Goal: Transaction & Acquisition: Purchase product/service

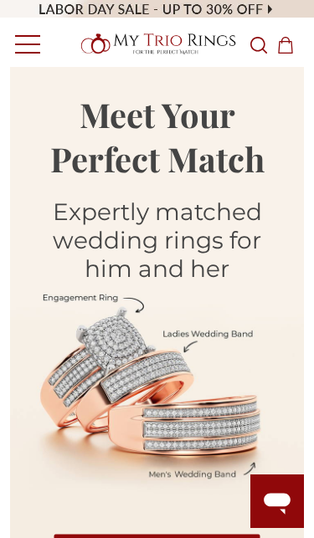
click at [28, 35] on link "Toggle menu" at bounding box center [23, 44] width 46 height 46
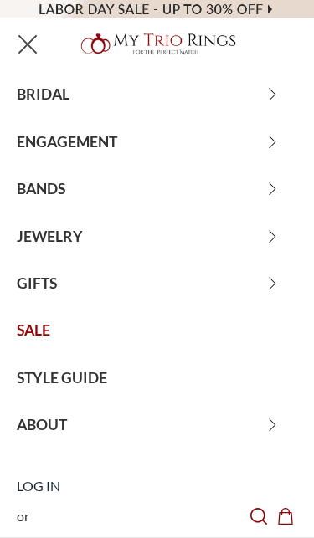
scroll to position [90, 0]
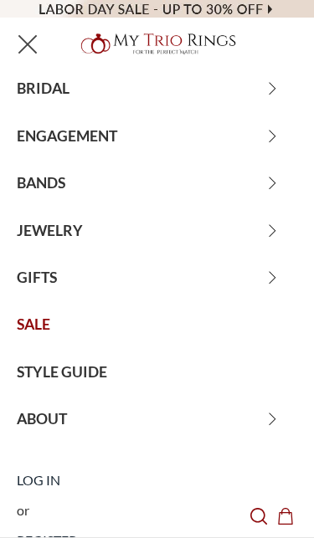
click at [44, 195] on span "BANDS" at bounding box center [157, 183] width 314 height 47
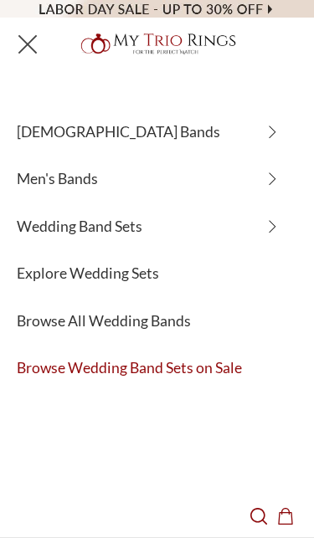
click at [44, 182] on span "Men's Bands" at bounding box center [157, 179] width 314 height 47
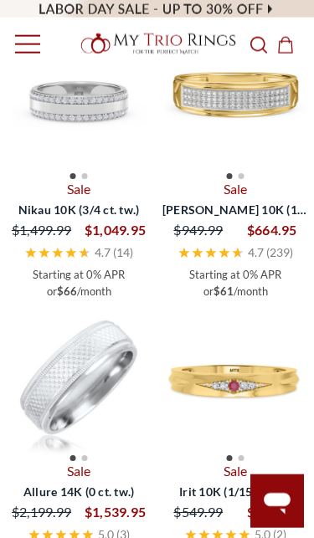
scroll to position [834, 0]
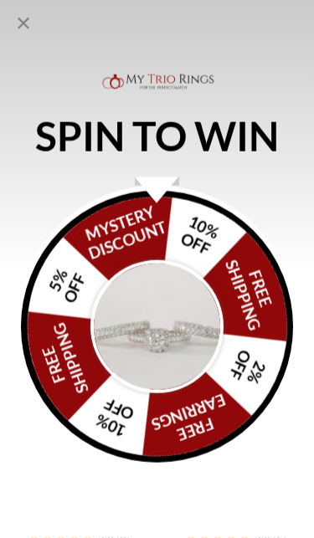
click at [160, 377] on img "Alia popup" at bounding box center [156, 326] width 132 height 132
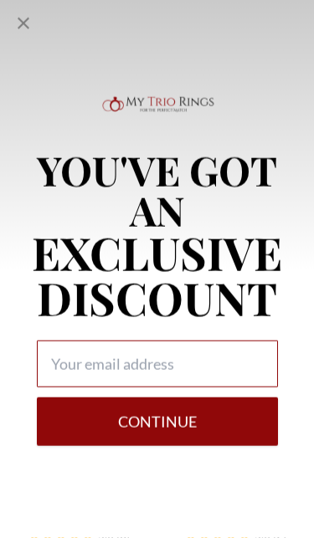
click at [193, 387] on input "Alia popup" at bounding box center [157, 363] width 241 height 47
type input "traciheslip@gmail.com"
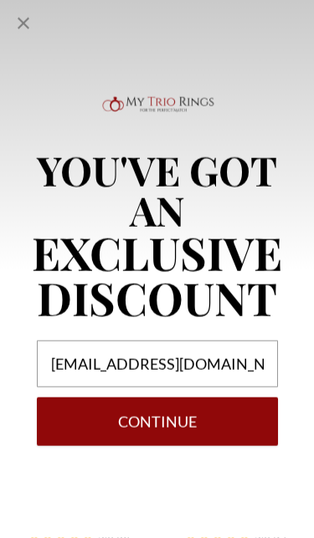
scroll to position [1087, 0]
click at [176, 446] on button "Continue" at bounding box center [157, 421] width 241 height 49
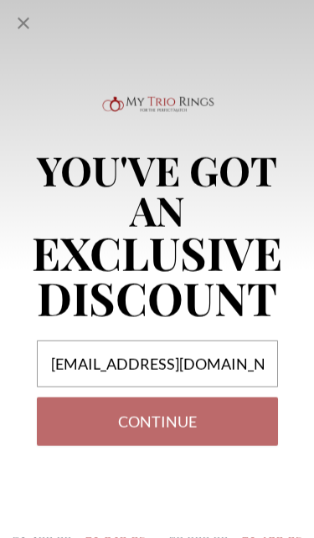
select select "US"
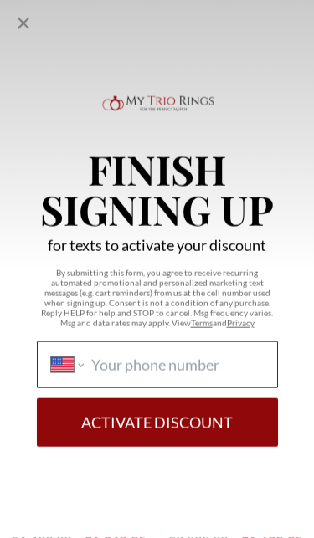
click at [199, 374] on input "International Afghanistan Åland Islands Albania Algeria American Samoa Andorra …" at bounding box center [176, 364] width 171 height 18
type input "(254) 733-5109"
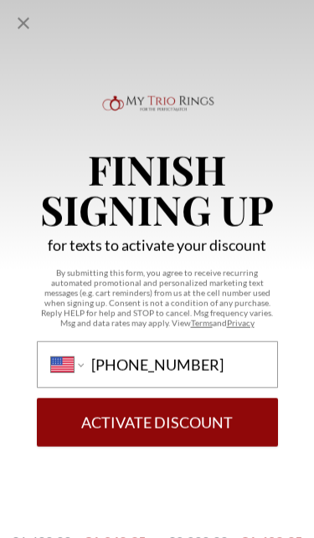
click at [92, 398] on button "Activate Discount" at bounding box center [157, 422] width 241 height 49
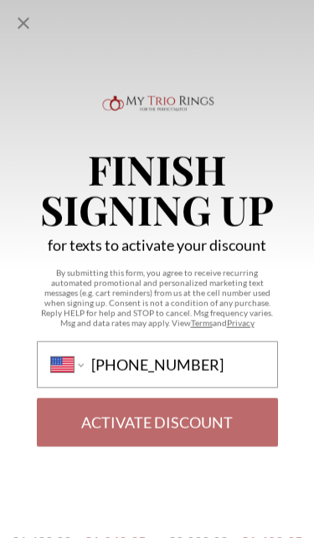
scroll to position [1322, 0]
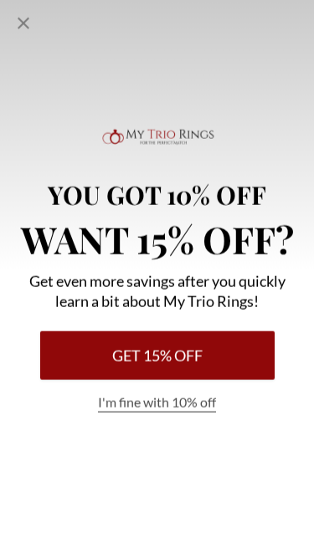
click at [197, 380] on button "Get 15% Off" at bounding box center [157, 355] width 234 height 49
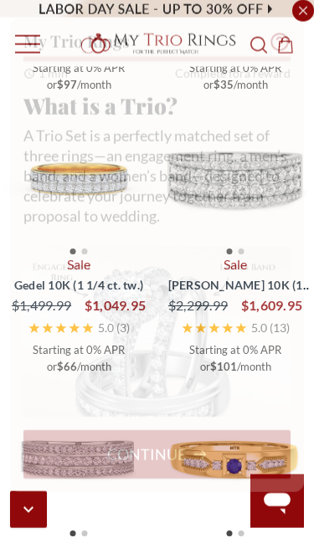
click at [189, 471] on button "Continue" at bounding box center [156, 446] width 267 height 49
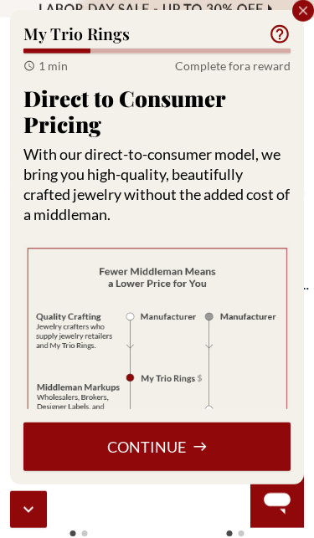
click at [179, 471] on button "Continue" at bounding box center [156, 446] width 267 height 49
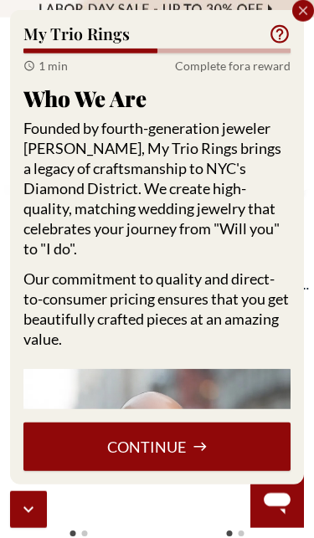
click at [180, 471] on button "Continue" at bounding box center [156, 446] width 267 height 49
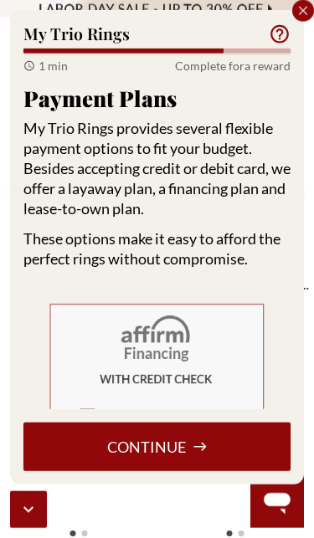
click at [163, 471] on button "Continue" at bounding box center [156, 446] width 267 height 49
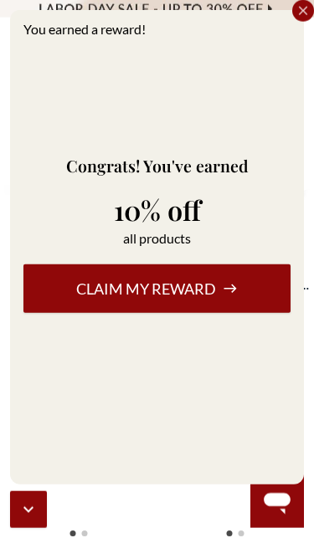
click at [201, 313] on button "Claim my reward" at bounding box center [156, 288] width 267 height 49
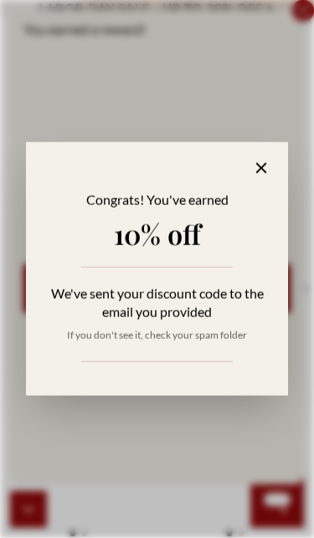
click at [257, 178] on icon at bounding box center [261, 168] width 19 height 19
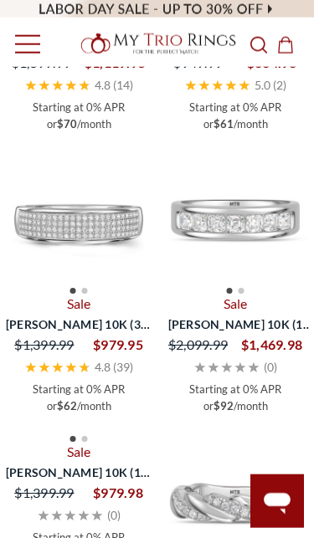
scroll to position [1849, 0]
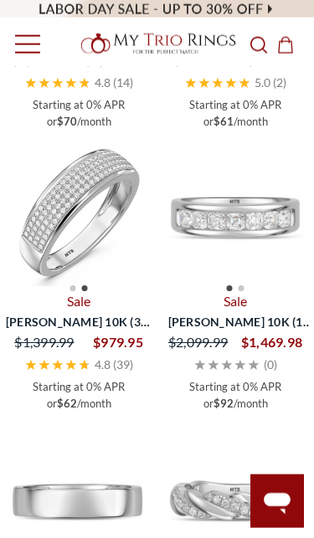
click at [61, 221] on img at bounding box center [78, 211] width 149 height 149
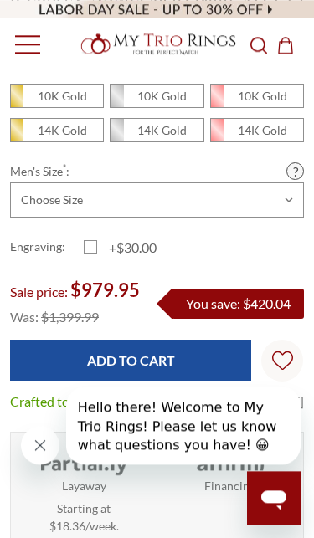
scroll to position [441, 0]
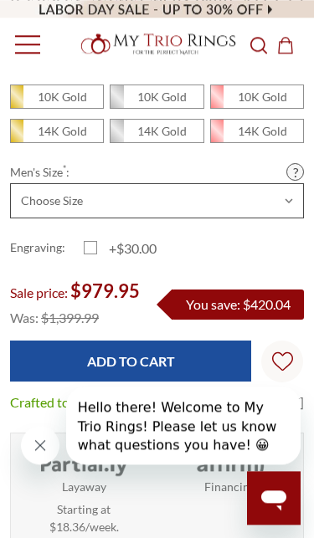
click at [40, 218] on select "Choose Size 6.00 6.25 6.50 6.75 7.00 7.25 7.50 7.75 8.00 8.25 8.50 8.75 9.00 9.…" at bounding box center [157, 200] width 294 height 35
select select "21723622"
click at [89, 258] on label "+$30.00" at bounding box center [121, 248] width 74 height 20
click at [90, 252] on input "+$30.00" at bounding box center [90, 251] width 1 height 1
checkbox input "true"
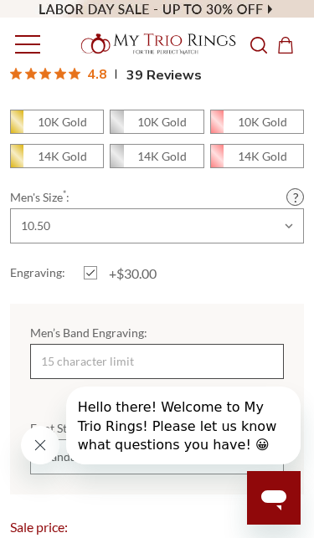
click at [197, 379] on input "Men’s Band Engraving:" at bounding box center [156, 361] width 253 height 35
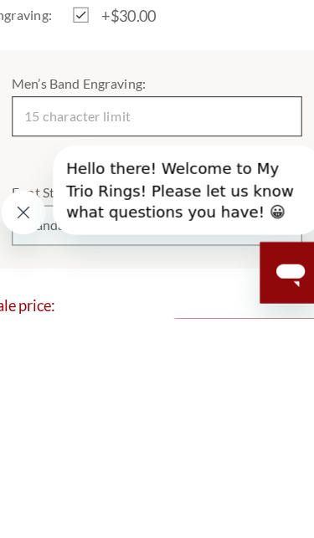
scroll to position [0, 0]
type input "Forever and Alw"
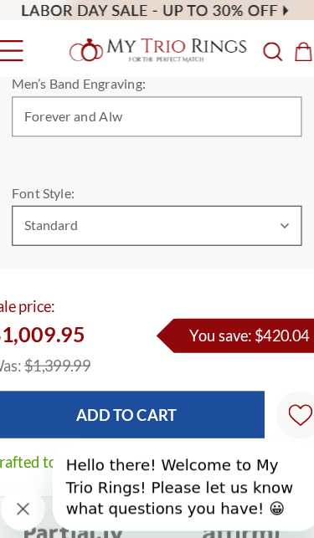
click at [243, 215] on select "Choose Options Standard Cursive" at bounding box center [156, 197] width 253 height 35
select select "21723457"
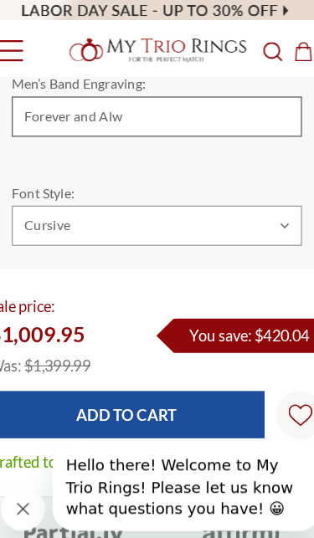
click at [202, 120] on input "Forever and Alw" at bounding box center [156, 101] width 253 height 35
type input "F"
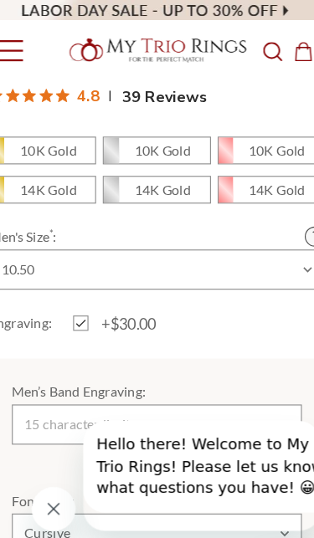
scroll to position [422, 0]
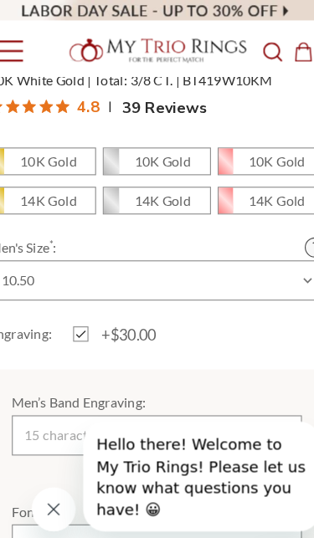
click at [84, 303] on label "+$30.00" at bounding box center [121, 293] width 74 height 20
click at [90, 296] on input "+$30.00" at bounding box center [90, 295] width 1 height 1
checkbox input "false"
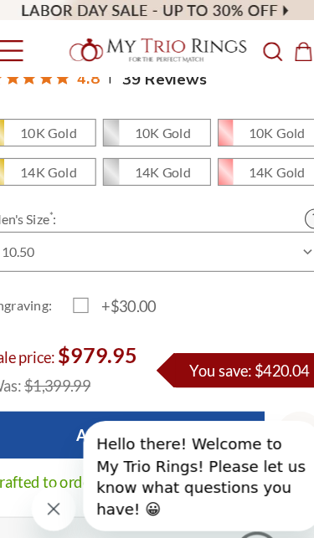
scroll to position [0, 0]
click at [49, 507] on icon "Close message from company" at bounding box center [50, 506] width 15 height 15
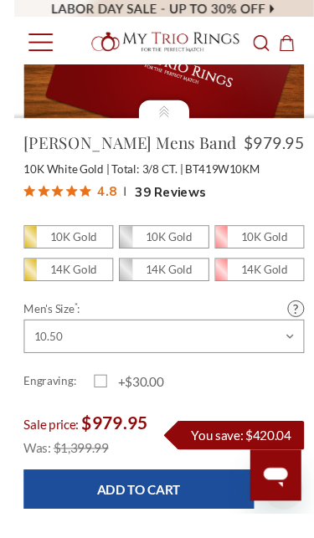
scroll to position [350, 0]
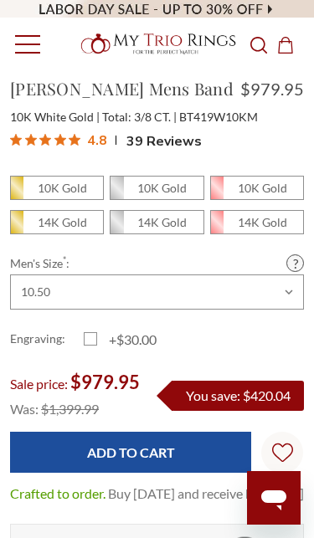
click at [163, 200] on label "10K Gold" at bounding box center [157, 188] width 94 height 24
click at [117, 193] on input "10K Gold" at bounding box center [116, 192] width 1 height 1
radio input "true"
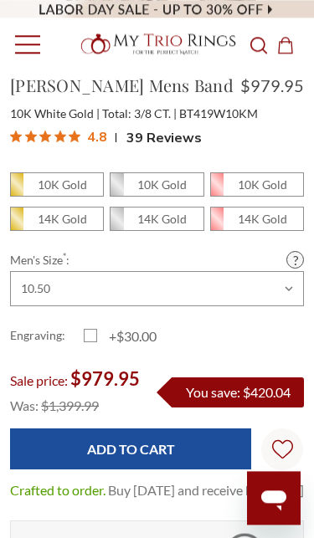
scroll to position [407, 0]
click at [175, 231] on label "14K Gold" at bounding box center [157, 219] width 94 height 24
click at [117, 224] on input "14K Gold" at bounding box center [116, 223] width 1 height 1
radio input "true"
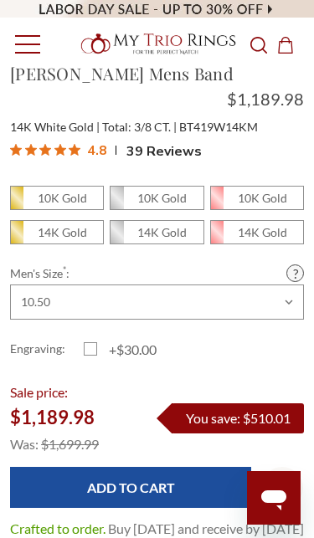
scroll to position [364, 0]
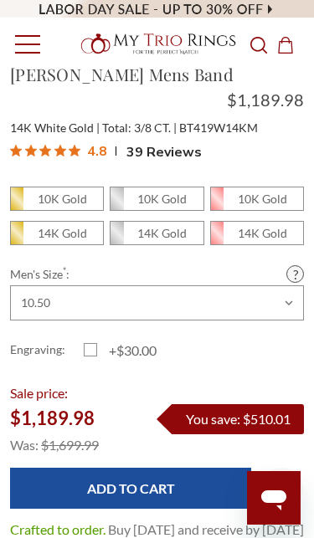
click at [149, 211] on label "10K Gold" at bounding box center [157, 199] width 94 height 24
click at [117, 204] on input "10K Gold" at bounding box center [116, 203] width 1 height 1
radio input "true"
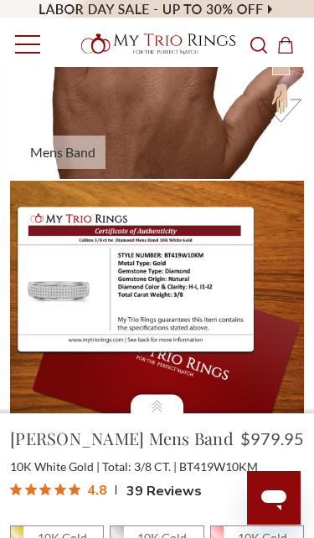
scroll to position [1067, 0]
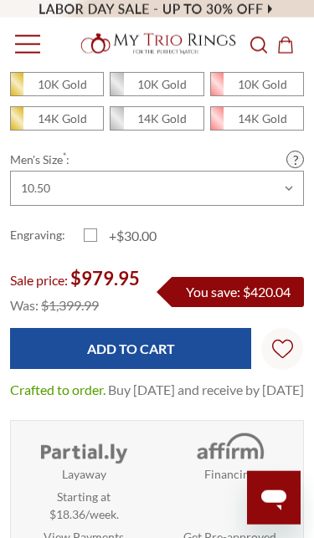
scroll to position [460, 0]
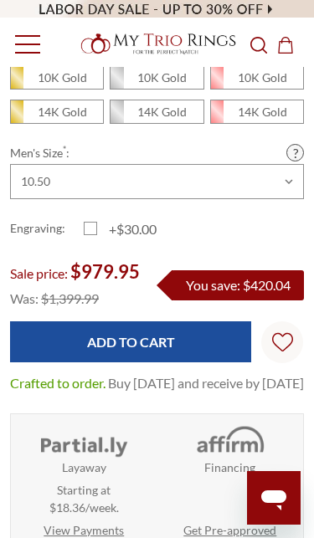
click at [189, 362] on input "Add to Cart" at bounding box center [130, 341] width 241 height 41
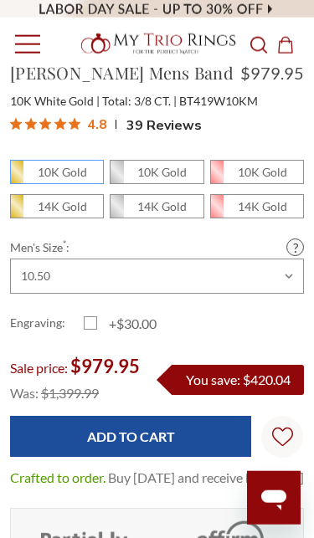
scroll to position [372, 0]
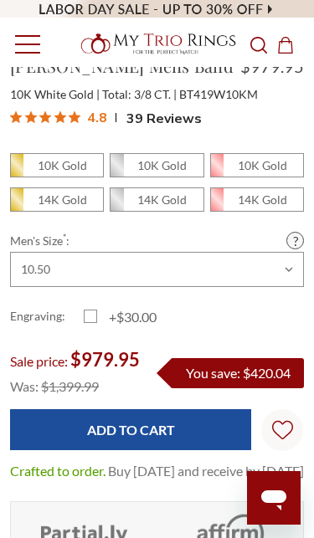
click at [289, 490] on icon "Wish Lists Wish Lists" at bounding box center [282, 429] width 21 height 125
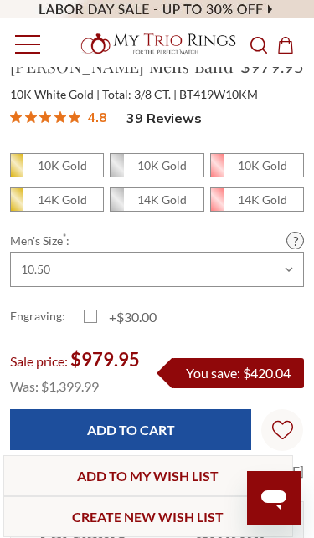
click at [108, 450] on input "Add to Cart" at bounding box center [130, 429] width 241 height 41
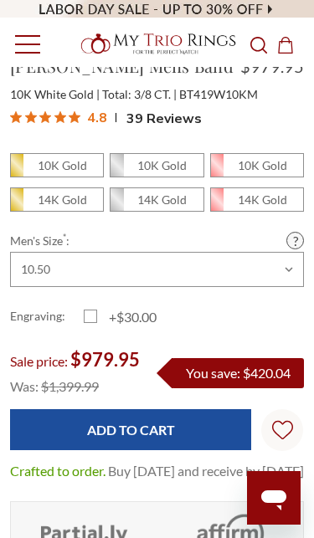
click at [282, 47] on icon "Cart Cart" at bounding box center [285, 45] width 17 height 17
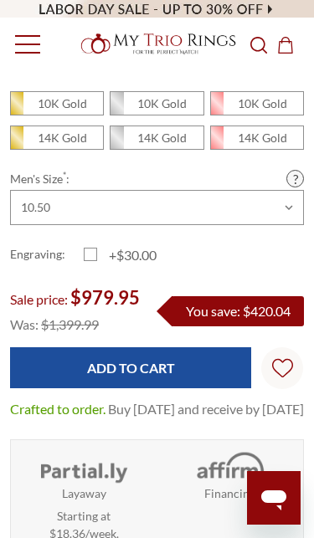
click at [151, 388] on input "Add to Cart" at bounding box center [130, 367] width 241 height 41
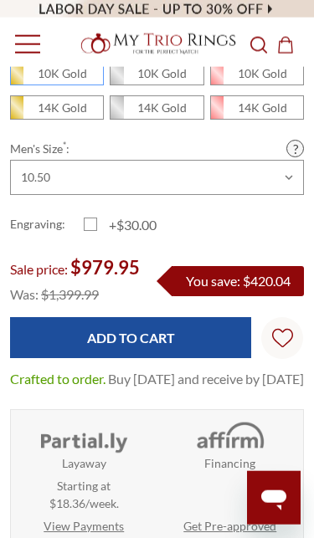
scroll to position [519, 0]
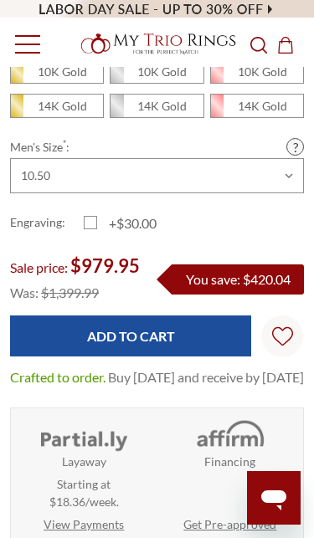
click at [152, 356] on input "Add to Cart" at bounding box center [130, 335] width 241 height 41
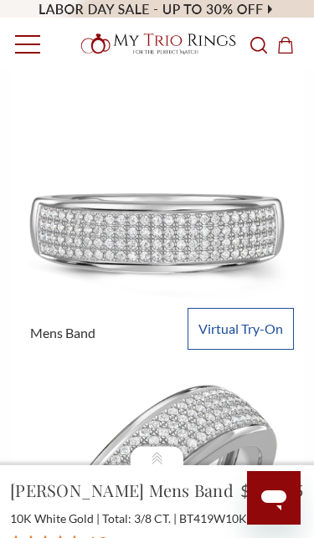
scroll to position [1, 0]
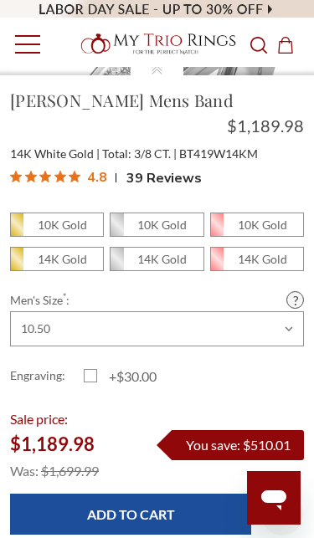
click at [33, 43] on span "Toggle menu" at bounding box center [27, 44] width 25 height 2
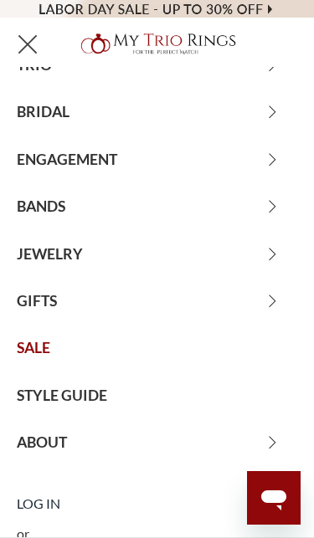
scroll to position [75, 0]
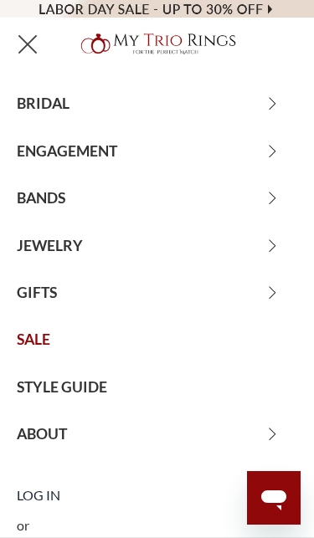
click at [46, 195] on span "BANDS" at bounding box center [157, 198] width 314 height 47
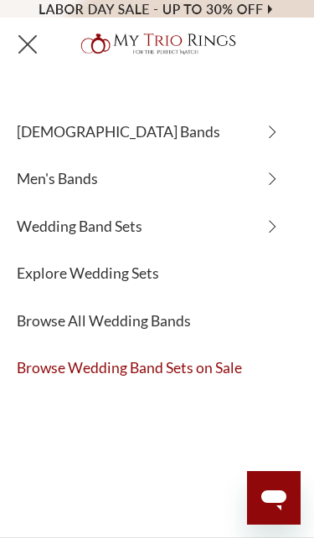
click at [203, 361] on span "Browse Wedding Band Sets on Sale" at bounding box center [157, 368] width 314 height 47
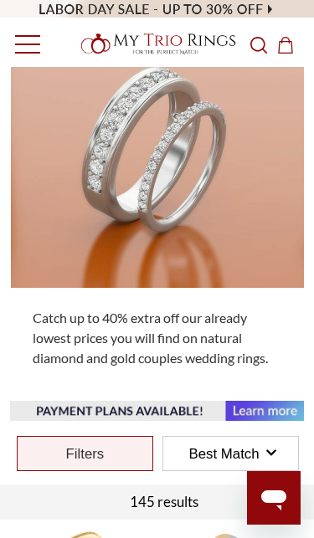
scroll to position [192, 0]
click at [137, 234] on img at bounding box center [157, 141] width 293 height 293
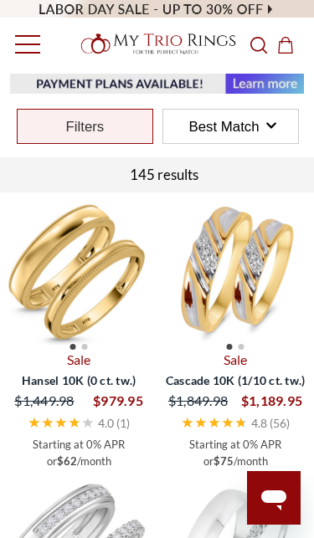
click at [109, 120] on div "Filters" at bounding box center [85, 126] width 136 height 35
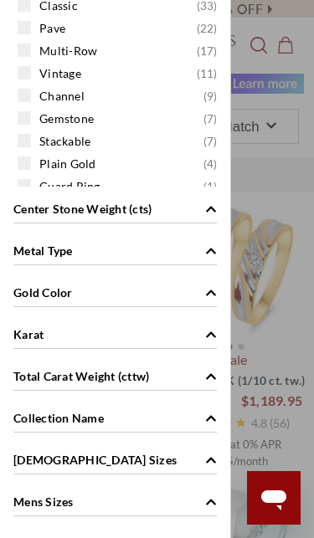
scroll to position [644, 0]
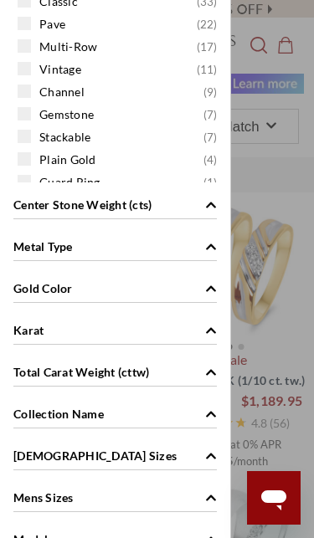
click at [197, 246] on div "Metal Type" at bounding box center [114, 245] width 203 height 32
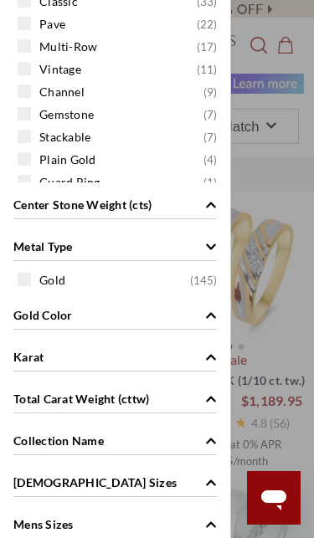
click at [207, 249] on icon "Metal Type" at bounding box center [211, 247] width 12 height 12
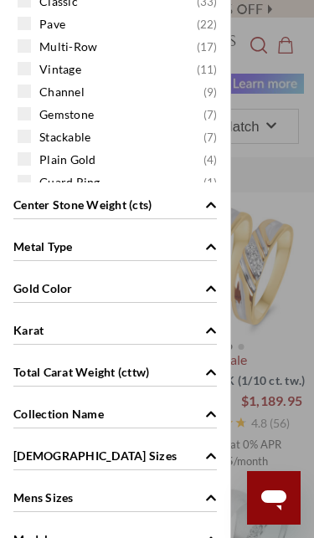
click at [200, 286] on div "Gold Color" at bounding box center [114, 287] width 203 height 32
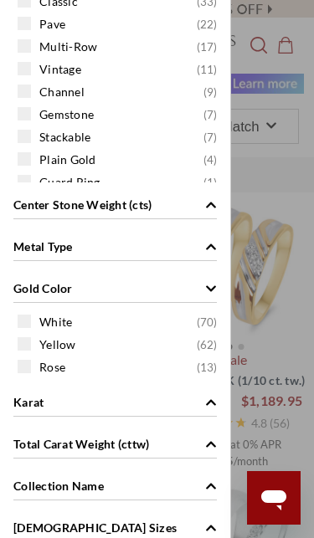
click at [29, 316] on span at bounding box center [24, 321] width 13 height 13
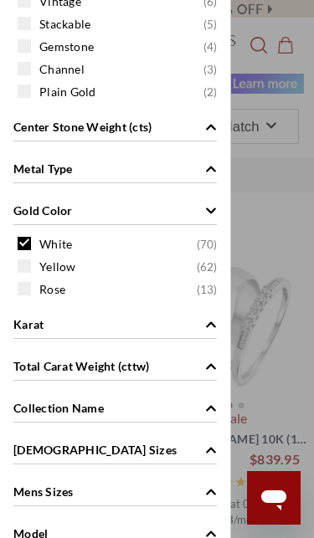
click at [197, 207] on div "Gold Color" at bounding box center [114, 209] width 203 height 32
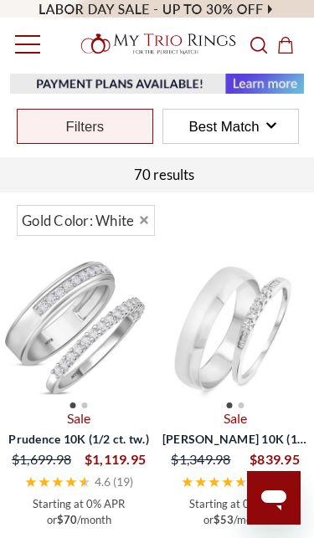
click at [269, 345] on div "Price $500 - $1000 ( 12 ) $1000 - $1250 ( 19 ) $1250 - $1500 ( 13 ) $1500 - $20…" at bounding box center [157, 269] width 314 height 538
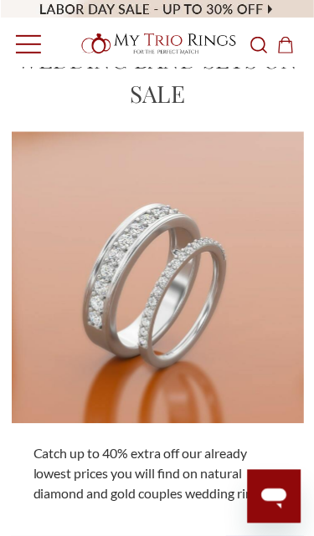
scroll to position [54, 0]
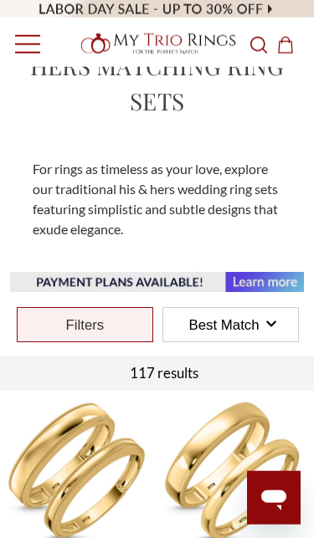
scroll to position [84, 0]
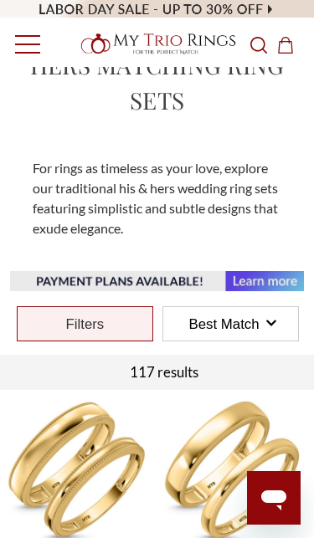
click at [86, 324] on div "Filters" at bounding box center [85, 323] width 136 height 35
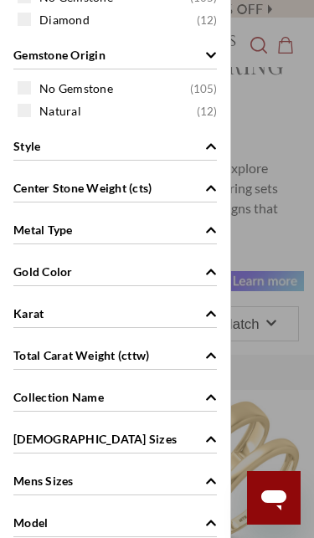
scroll to position [346, 0]
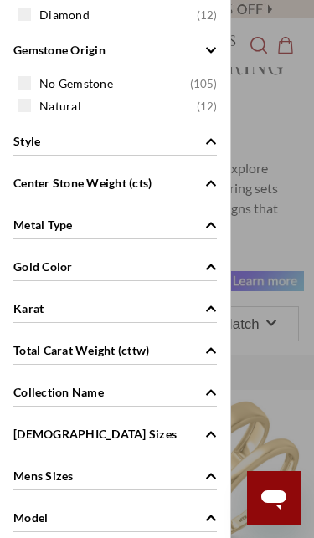
click at [198, 263] on div "Gold Color" at bounding box center [114, 265] width 203 height 32
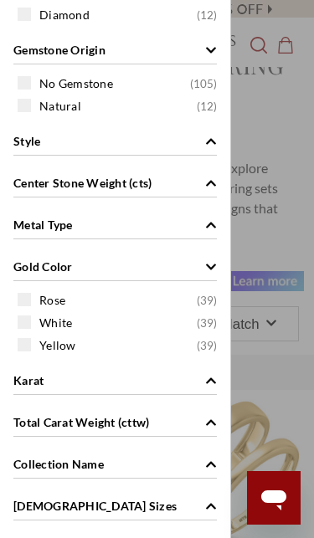
click at [27, 322] on span at bounding box center [24, 321] width 13 height 13
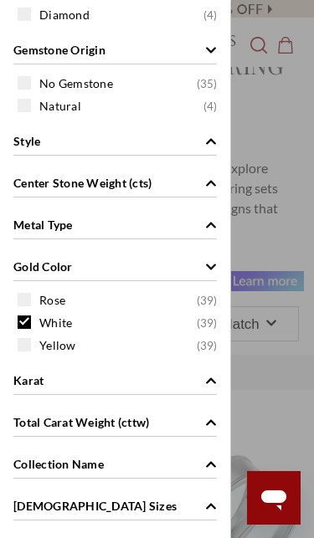
click at [22, 297] on span at bounding box center [24, 299] width 13 height 13
click at [197, 263] on div "Gold Color" at bounding box center [114, 265] width 203 height 32
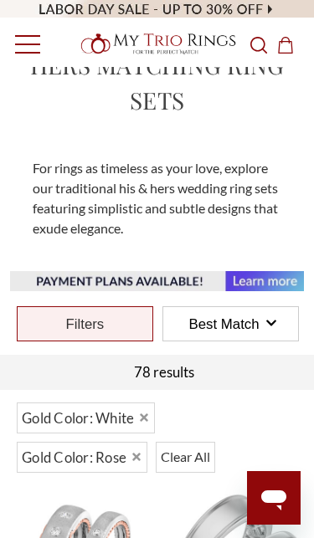
click at [279, 268] on div "Price $750 - $1250 ( 12 ) $1250 - $1500 ( 19 ) $1500 - $2000 ( 31 ) $2000 - $30…" at bounding box center [157, 269] width 314 height 538
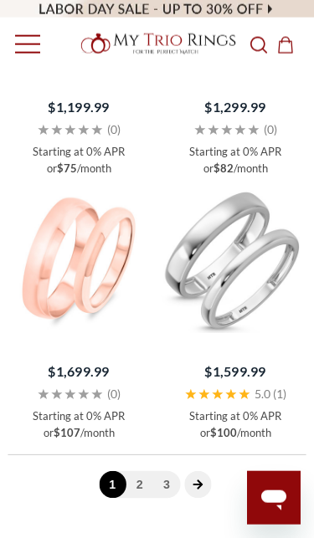
scroll to position [4145, 0]
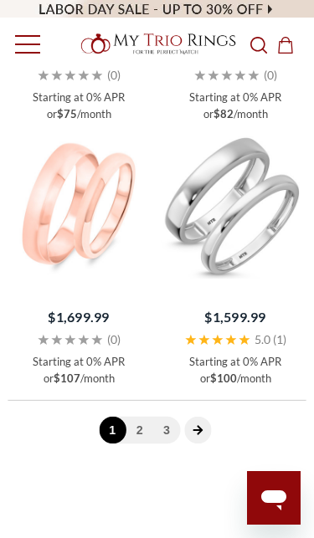
click at [134, 422] on link "2" at bounding box center [138, 430] width 27 height 27
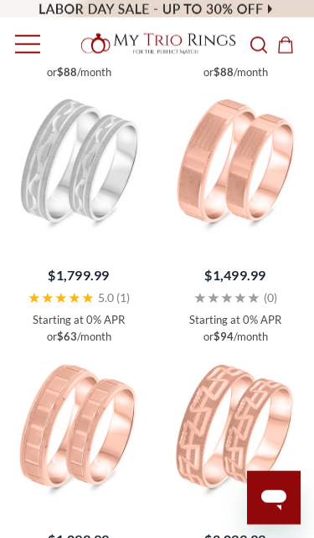
scroll to position [3130, 0]
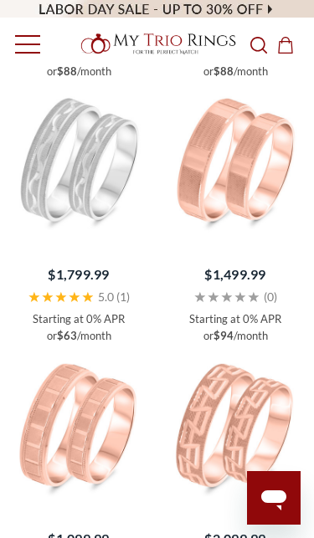
click at [28, 46] on link "Toggle menu" at bounding box center [23, 44] width 46 height 46
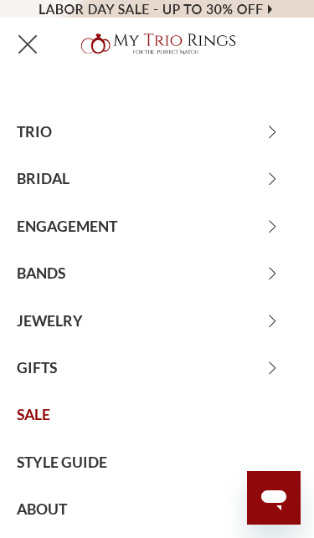
click at [36, 275] on span "BANDS" at bounding box center [157, 273] width 314 height 47
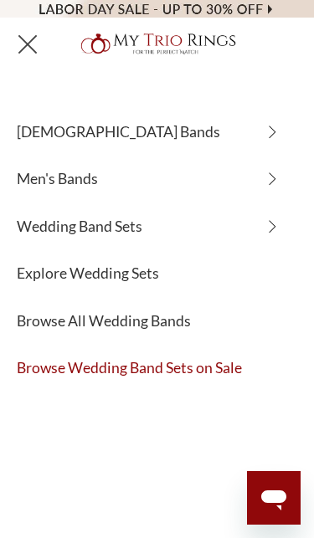
click at [193, 380] on span "Browse Wedding Band Sets on Sale" at bounding box center [157, 368] width 314 height 47
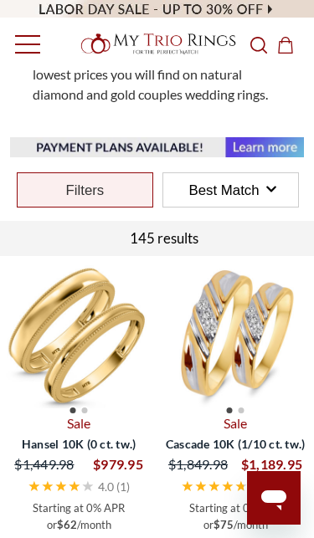
scroll to position [456, 0]
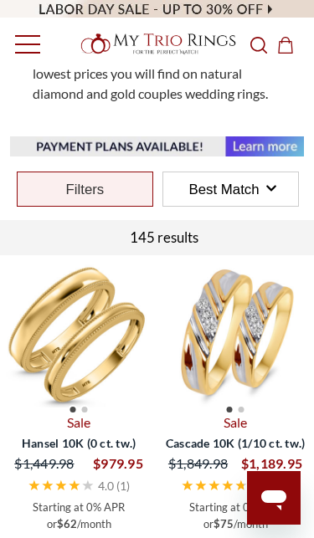
click at [40, 524] on div "Starting at 0% APR or $62 /month" at bounding box center [78, 515] width 149 height 33
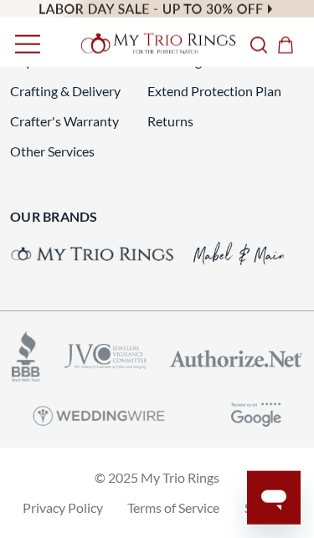
scroll to position [4689, 0]
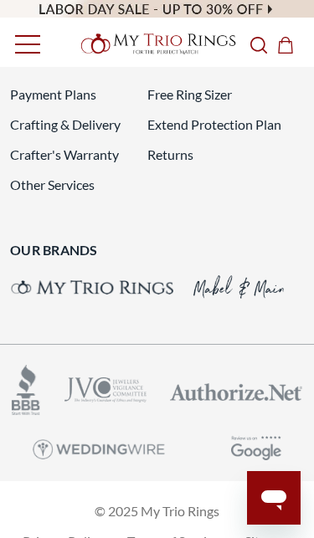
scroll to position [4595, 0]
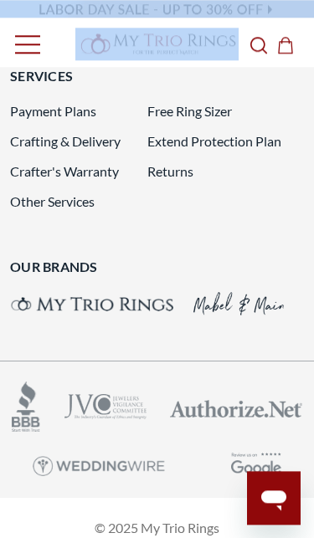
scroll to position [4487, 0]
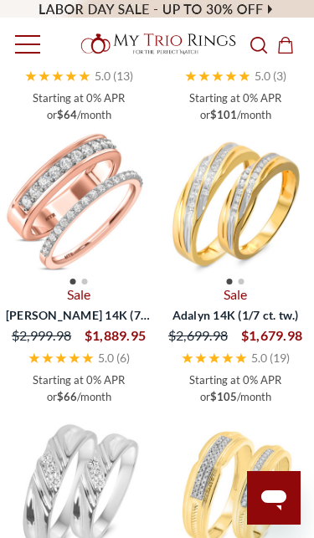
scroll to position [2155, 0]
